Goal: Task Accomplishment & Management: Manage account settings

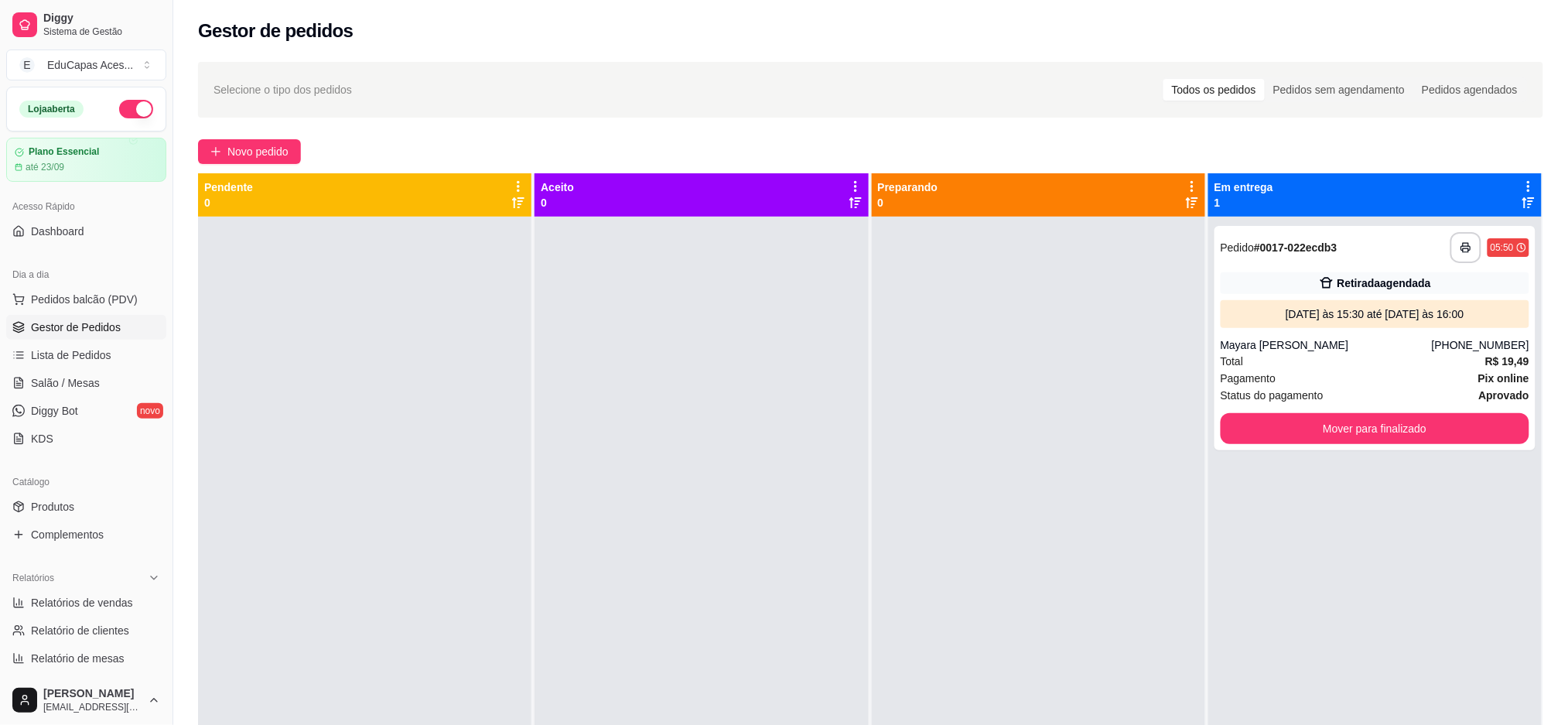
click at [936, 413] on div at bounding box center [1039, 579] width 333 height 725
click at [1425, 426] on button "Mover para finalizado" at bounding box center [1375, 429] width 300 height 31
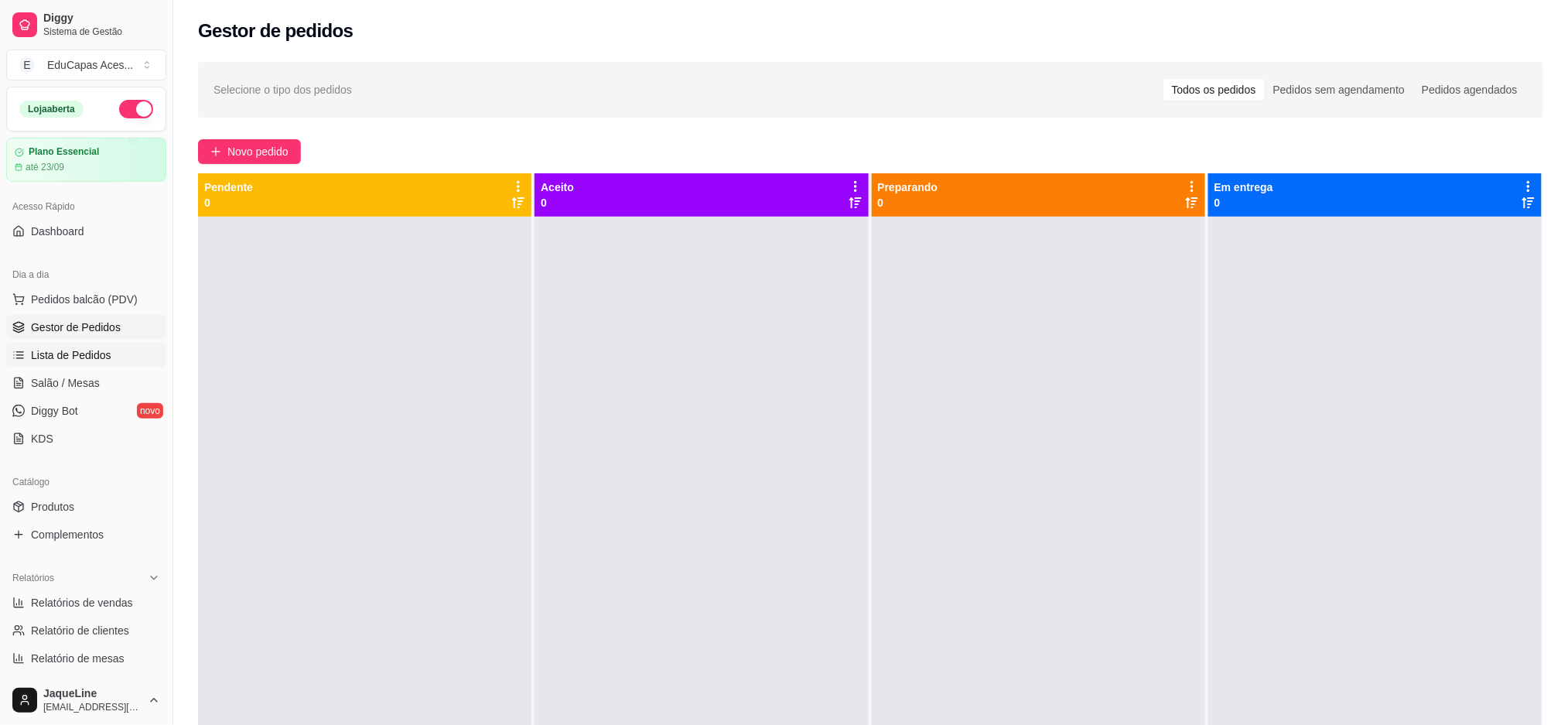
click at [88, 352] on span "Lista de Pedidos" at bounding box center [70, 355] width 81 height 16
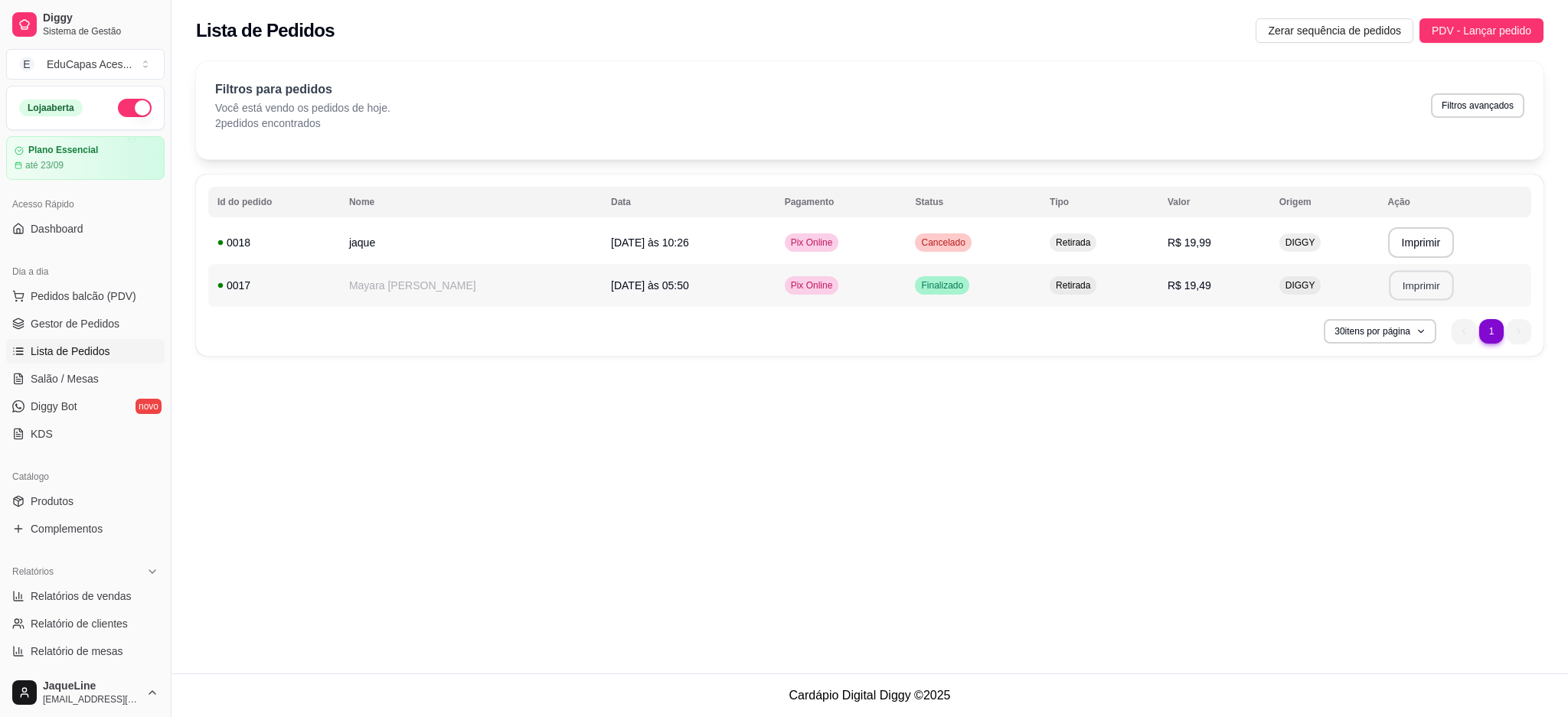
click at [1428, 288] on button "Imprimir" at bounding box center [1421, 286] width 64 height 30
click at [98, 329] on span "Gestor de Pedidos" at bounding box center [74, 323] width 89 height 16
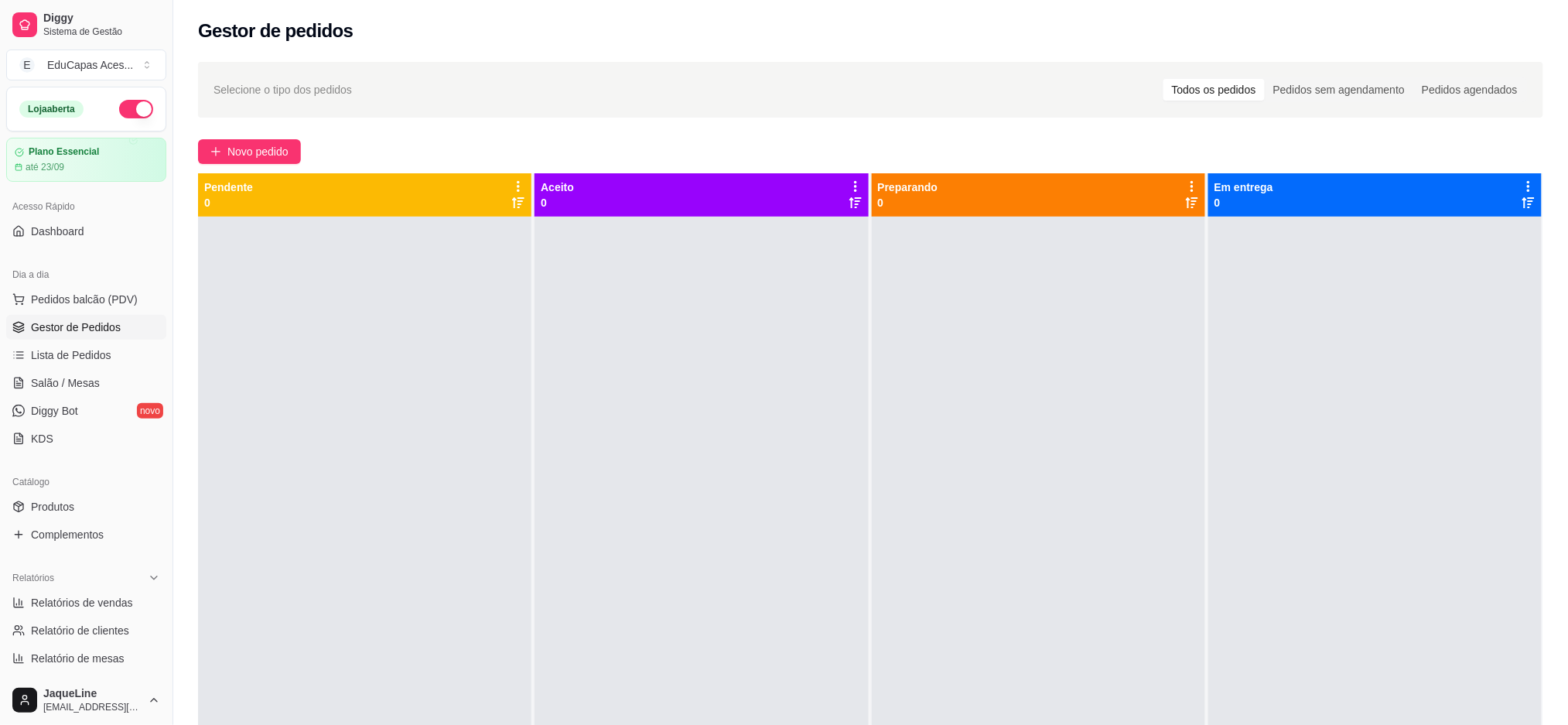
drag, startPoint x: 1487, startPoint y: 709, endPoint x: 795, endPoint y: 139, distance: 896.5
click at [795, 139] on div "Selecione o tipo dos pedidos Todos os pedidos Pedidos sem agendamento Pedidos a…" at bounding box center [870, 485] width 1395 height 865
